Goal: Information Seeking & Learning: Learn about a topic

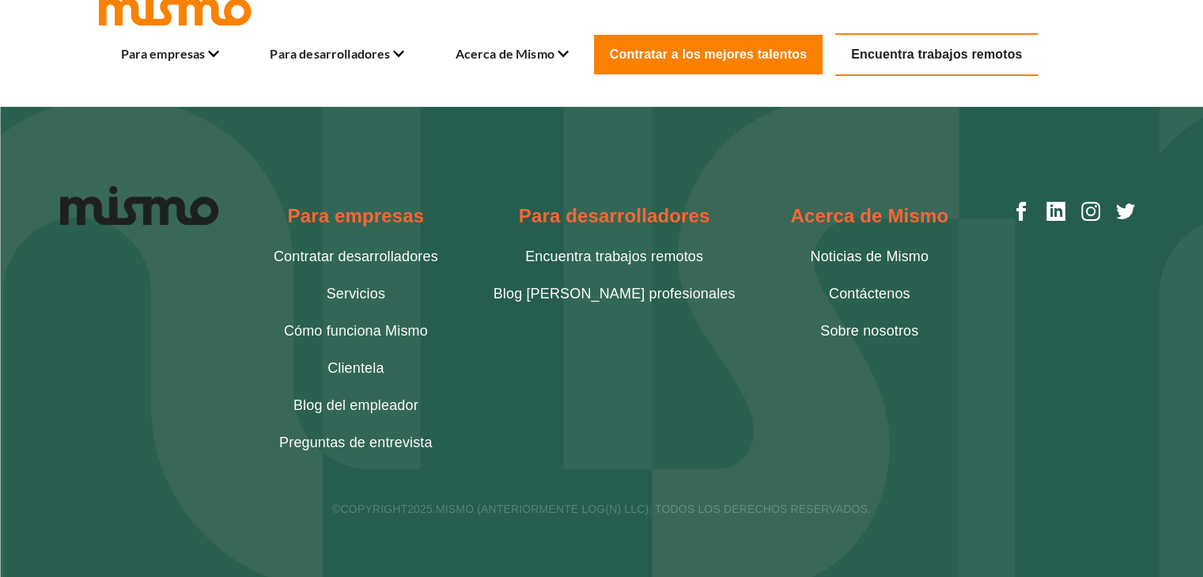
scroll to position [528, 0]
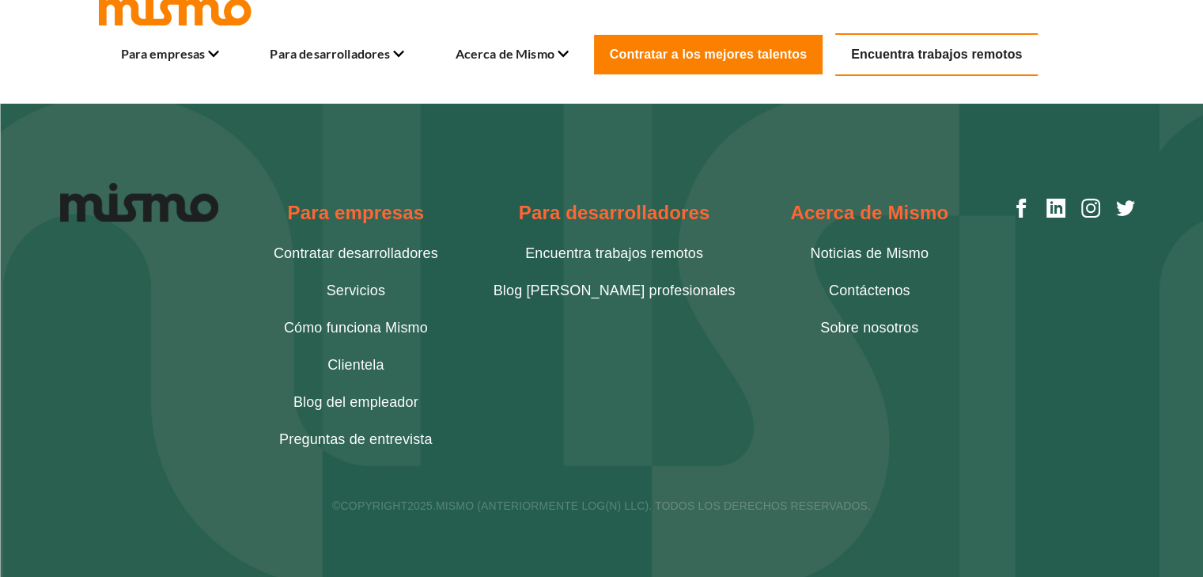
click at [606, 253] on font "Encuentra trabajos remotos" at bounding box center [614, 253] width 178 height 16
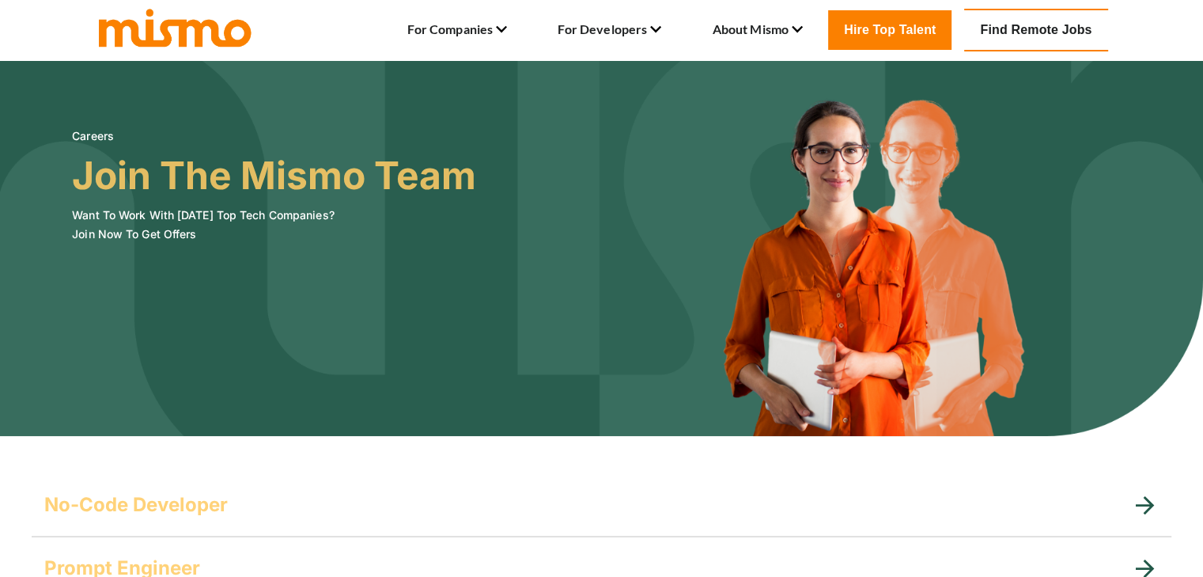
drag, startPoint x: 1176, startPoint y: 430, endPoint x: 1167, endPoint y: 470, distance: 41.3
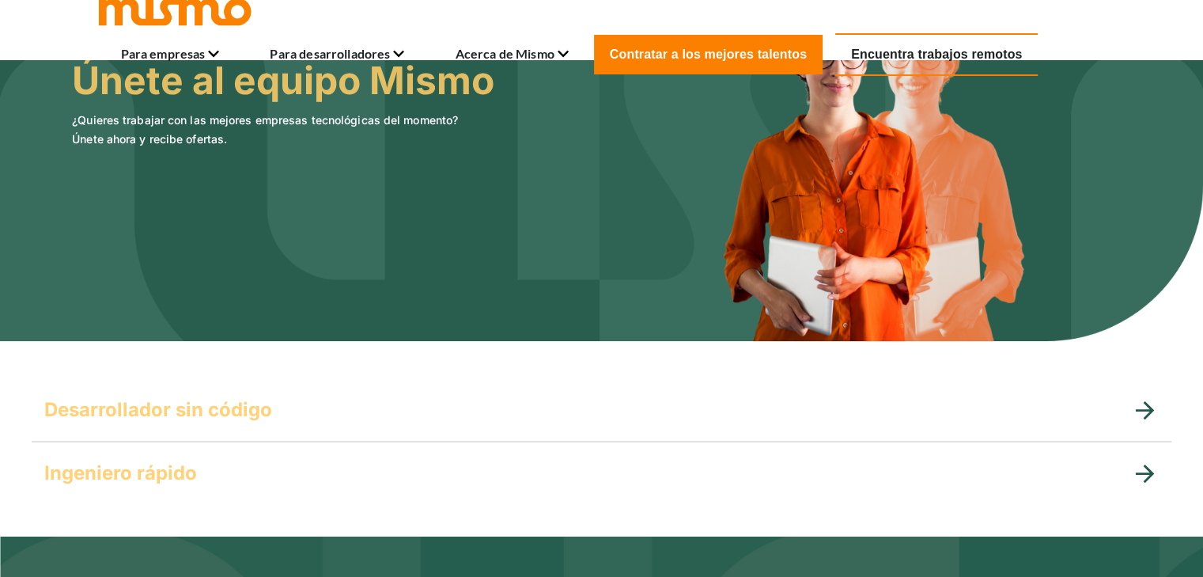
scroll to position [158, 0]
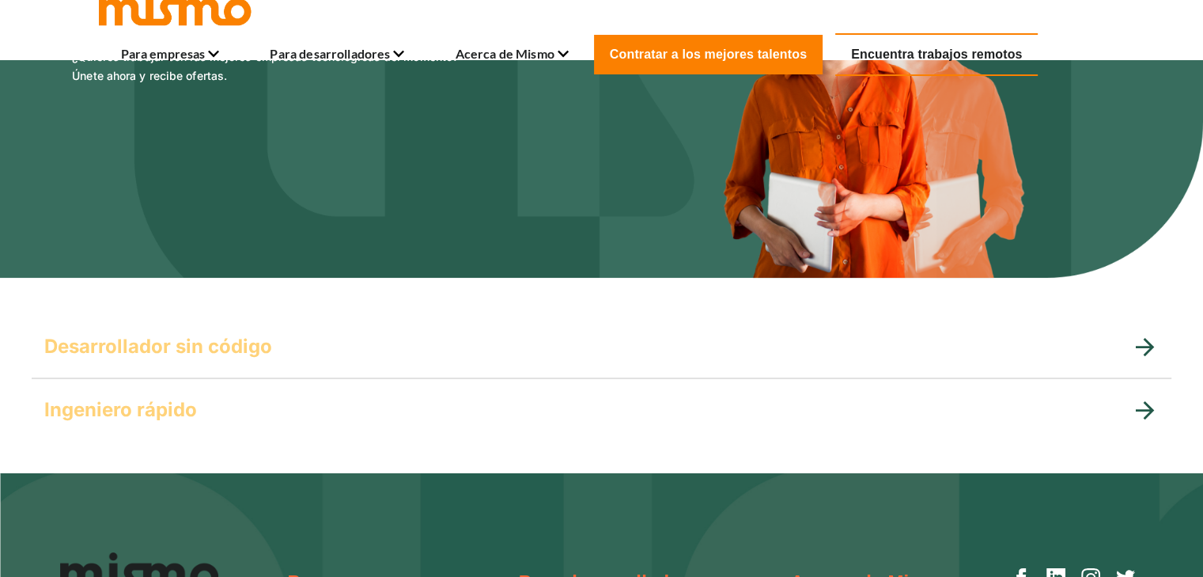
click at [1138, 341] on icon at bounding box center [1145, 347] width 28 height 28
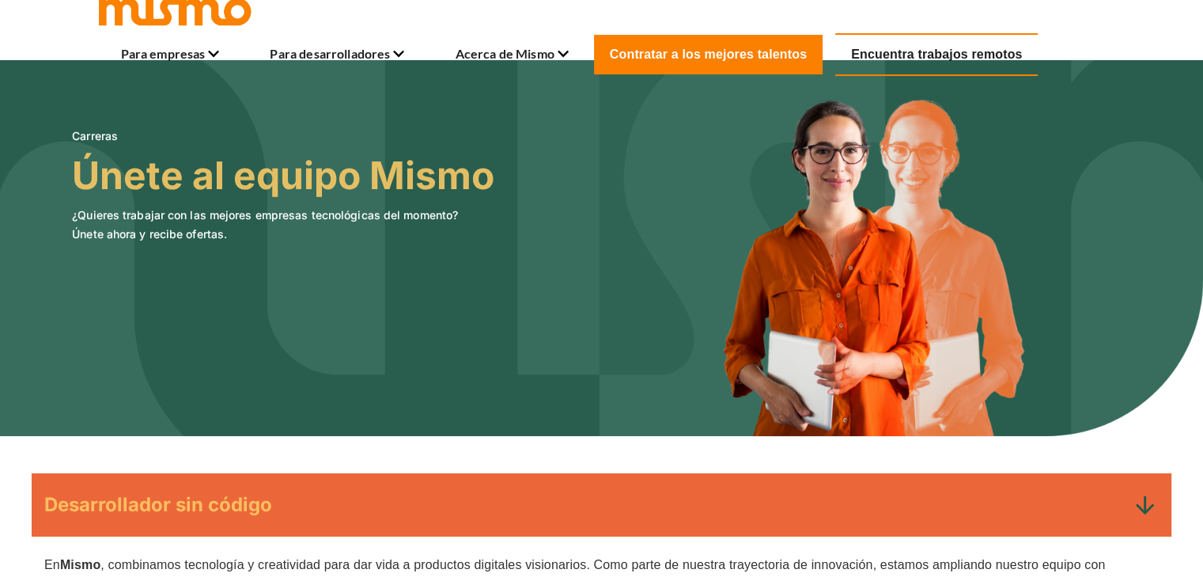
scroll to position [237, 0]
